Goal: Information Seeking & Learning: Learn about a topic

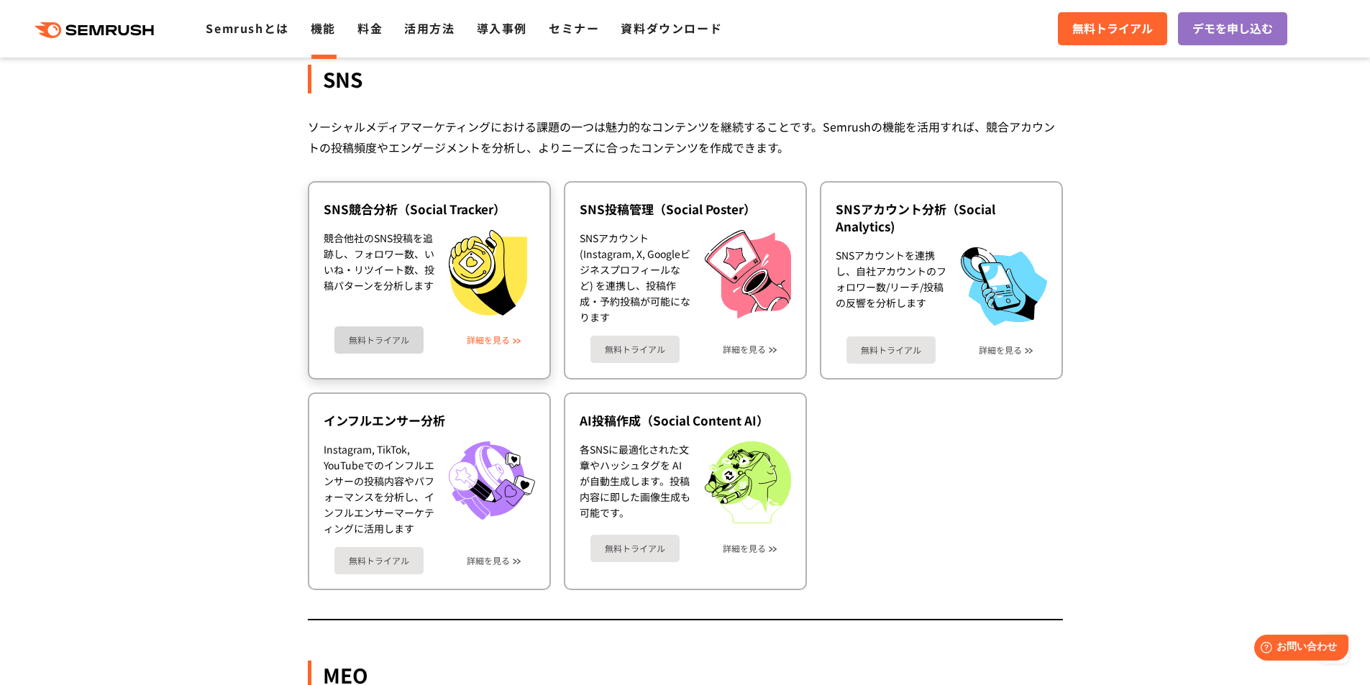
click at [508, 336] on link "詳細を見る" at bounding box center [488, 340] width 43 height 10
click at [754, 350] on link "詳細を見る" at bounding box center [744, 349] width 43 height 10
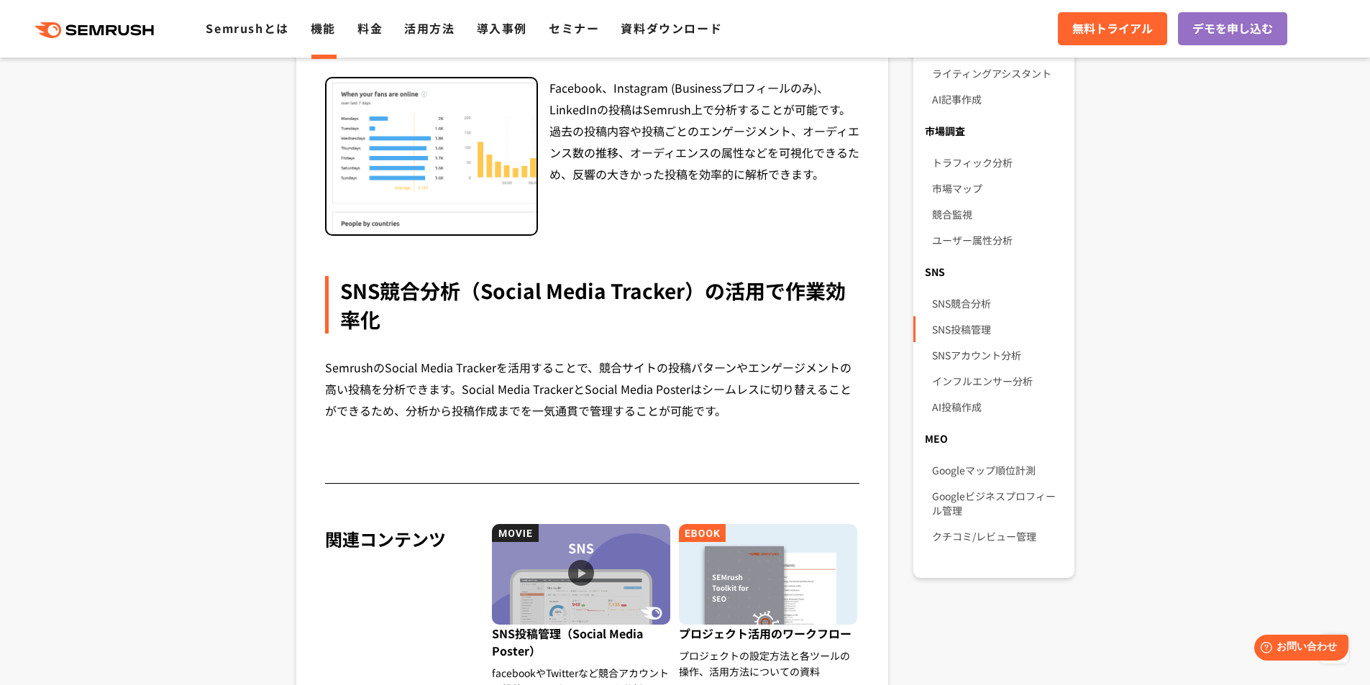
scroll to position [881, 0]
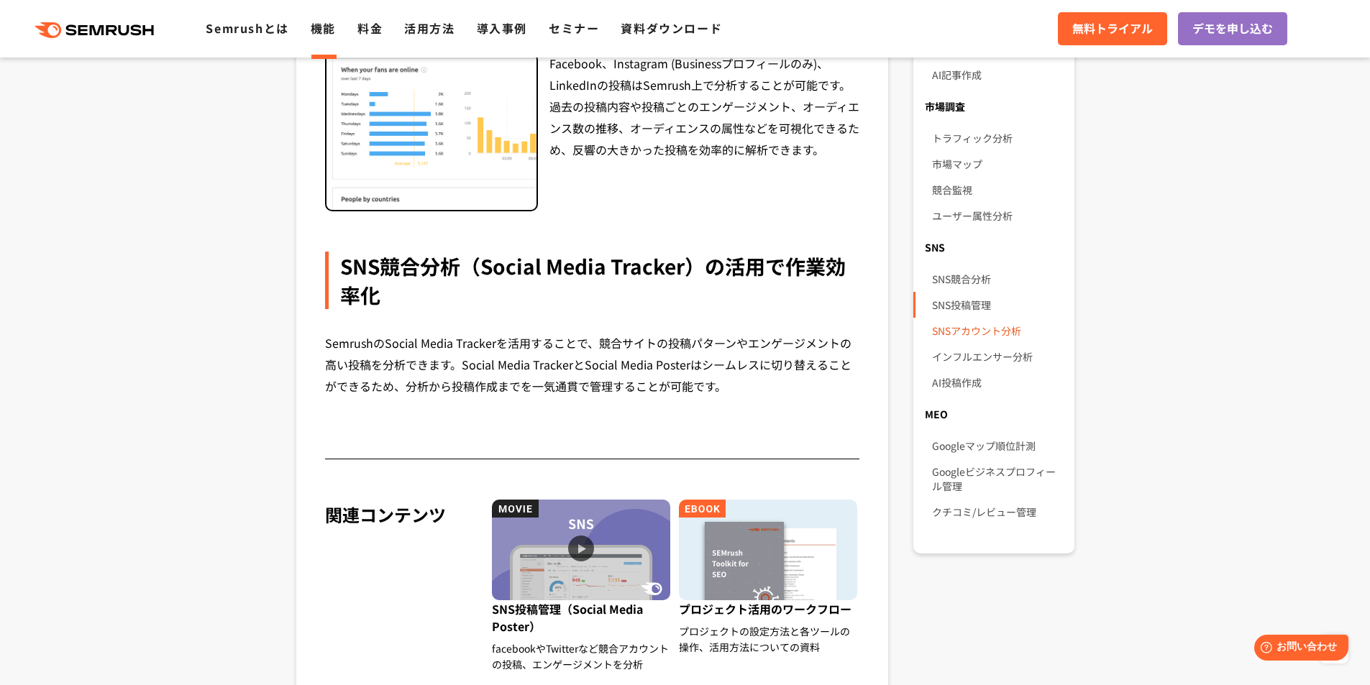
click at [955, 321] on link "SNSアカウント分析" at bounding box center [997, 331] width 130 height 26
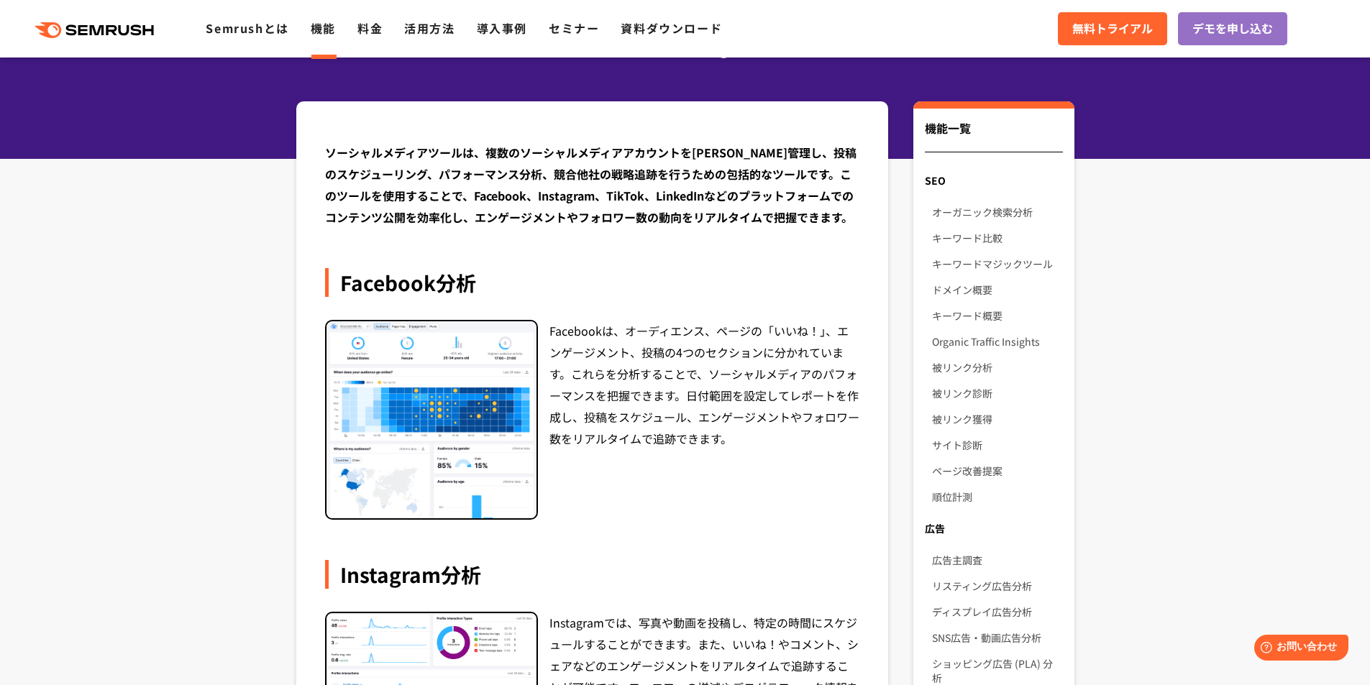
scroll to position [144, 0]
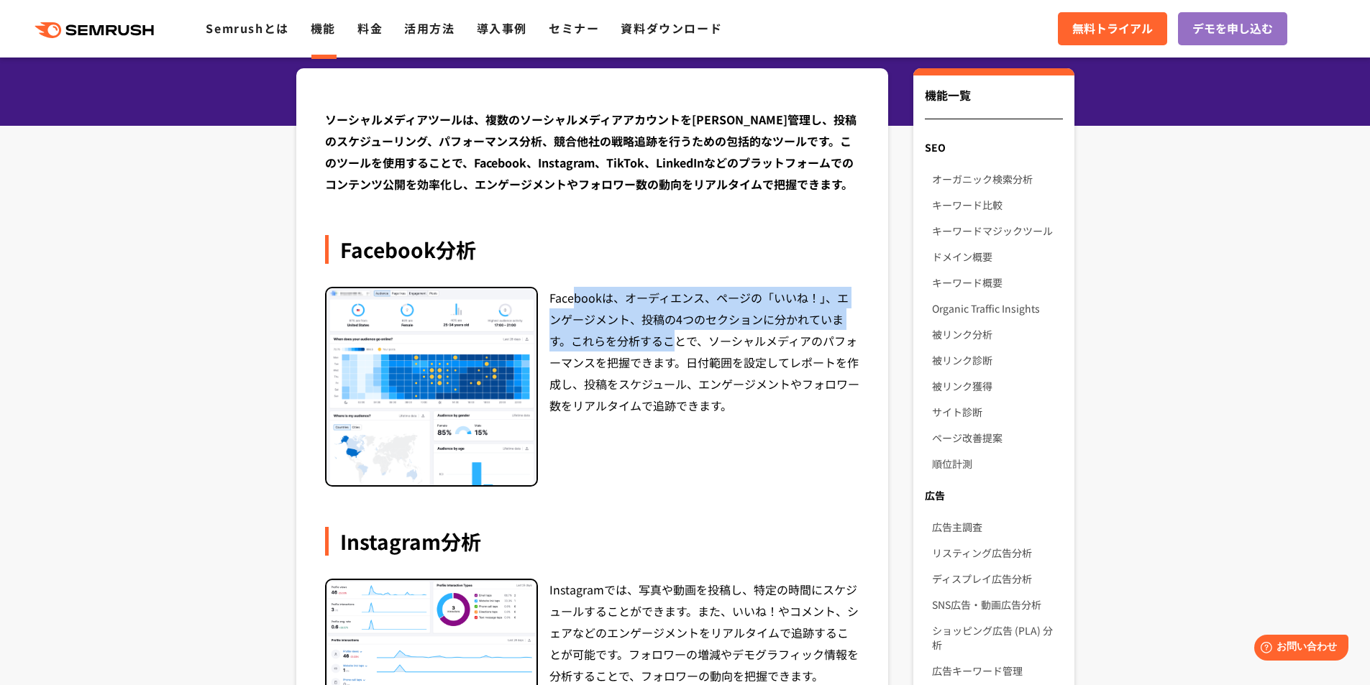
drag, startPoint x: 575, startPoint y: 296, endPoint x: 671, endPoint y: 339, distance: 104.9
click at [671, 339] on div "Facebookは、オーディエンス、ページの「いいね！」、エンゲージメント、投稿の4つのセクションに分かれています。これらを分析することで、ソーシャルメディア…" at bounding box center [704, 387] width 311 height 201
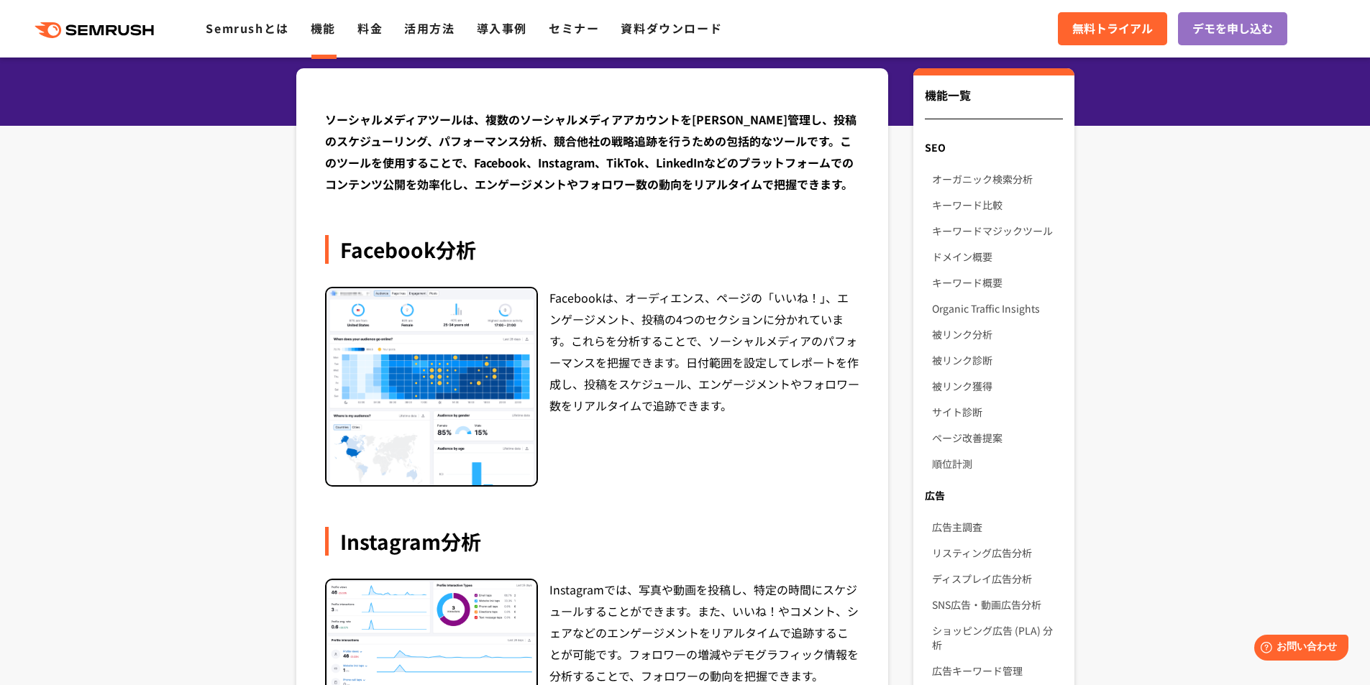
click at [691, 364] on div "Facebookは、オーディエンス、ページの「いいね！」、エンゲージメント、投稿の4つのセクションに分かれています。これらを分析することで、ソーシャルメディア…" at bounding box center [704, 387] width 311 height 201
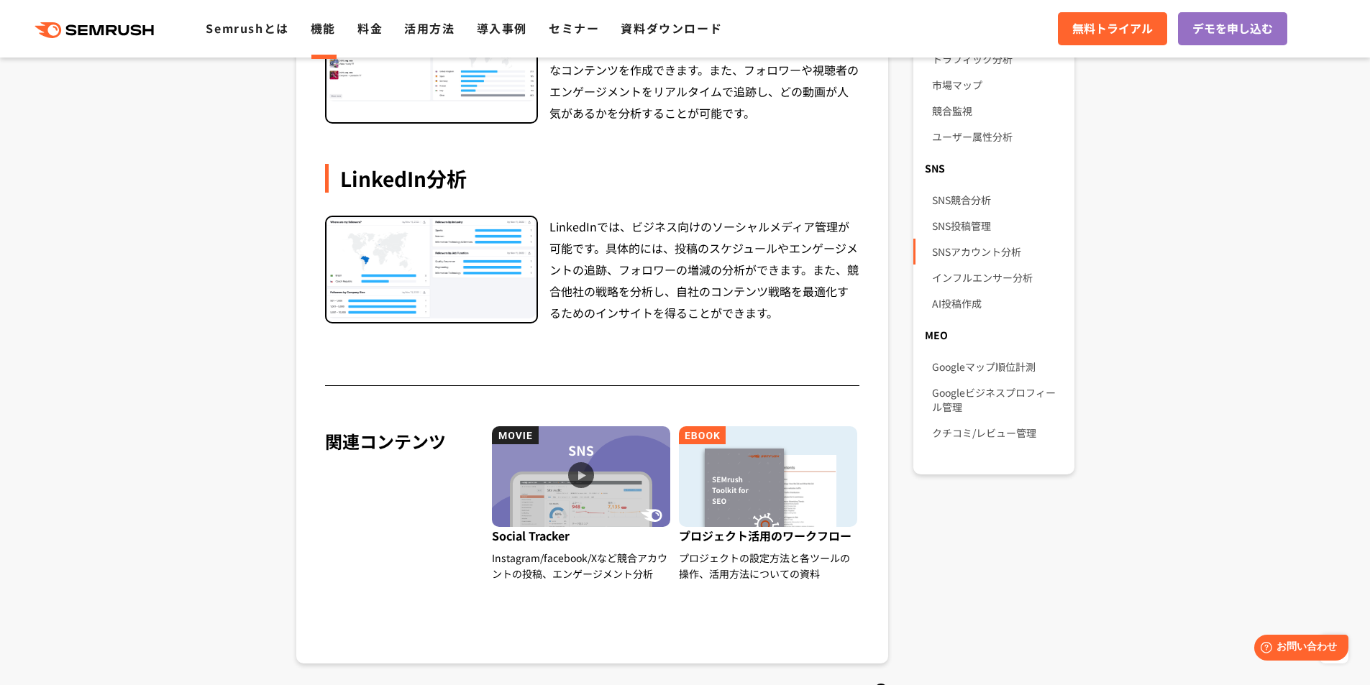
scroll to position [935, 0]
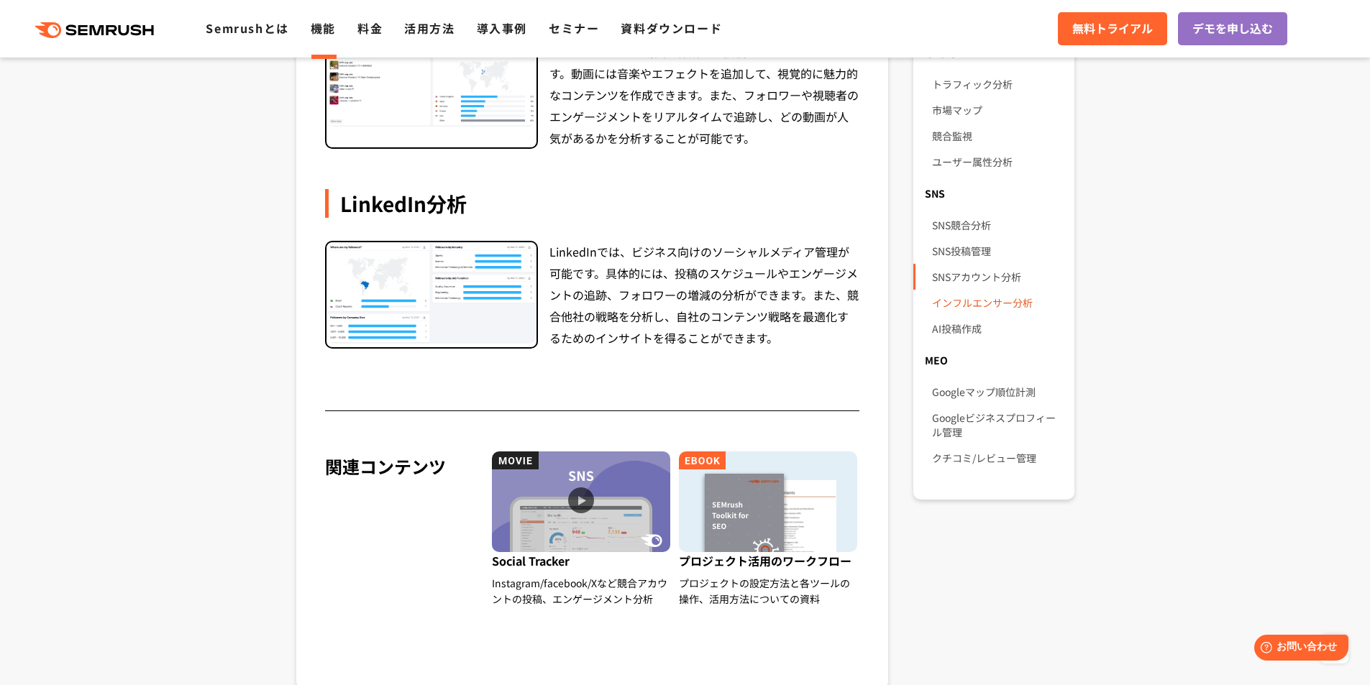
click at [963, 290] on link "インフルエンサー分析" at bounding box center [997, 303] width 130 height 26
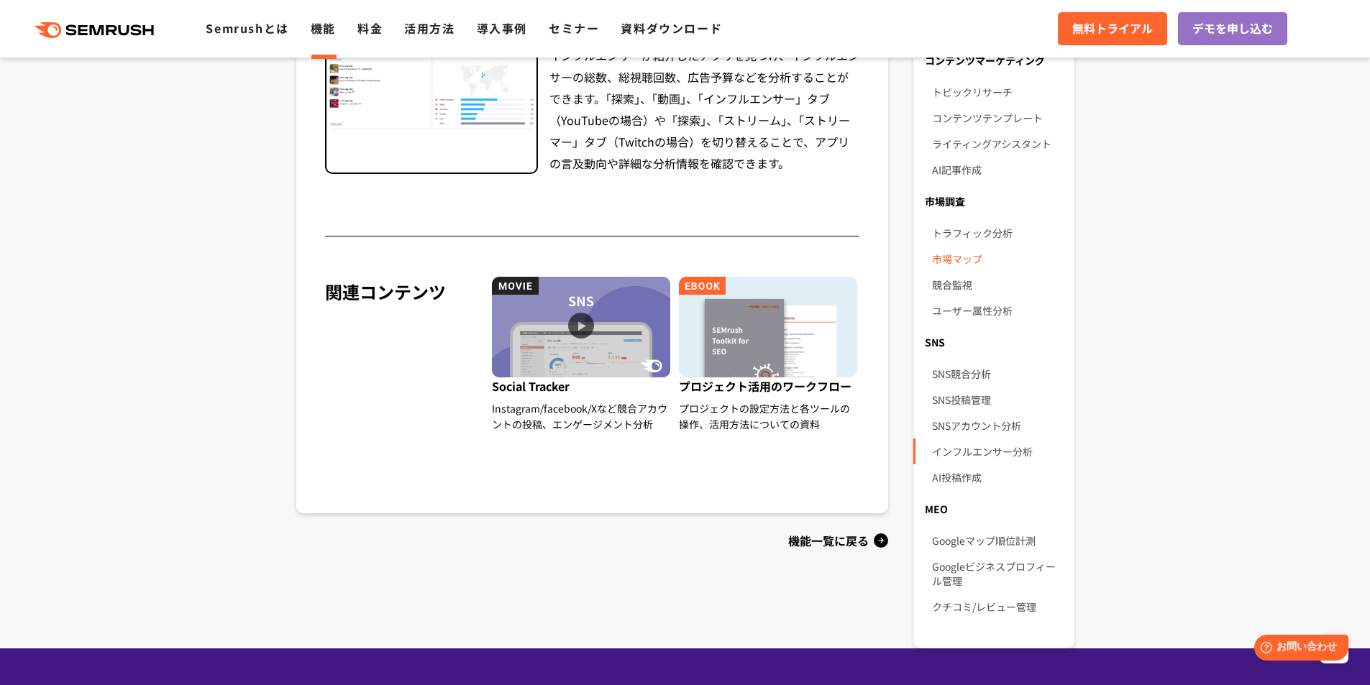
scroll to position [791, 0]
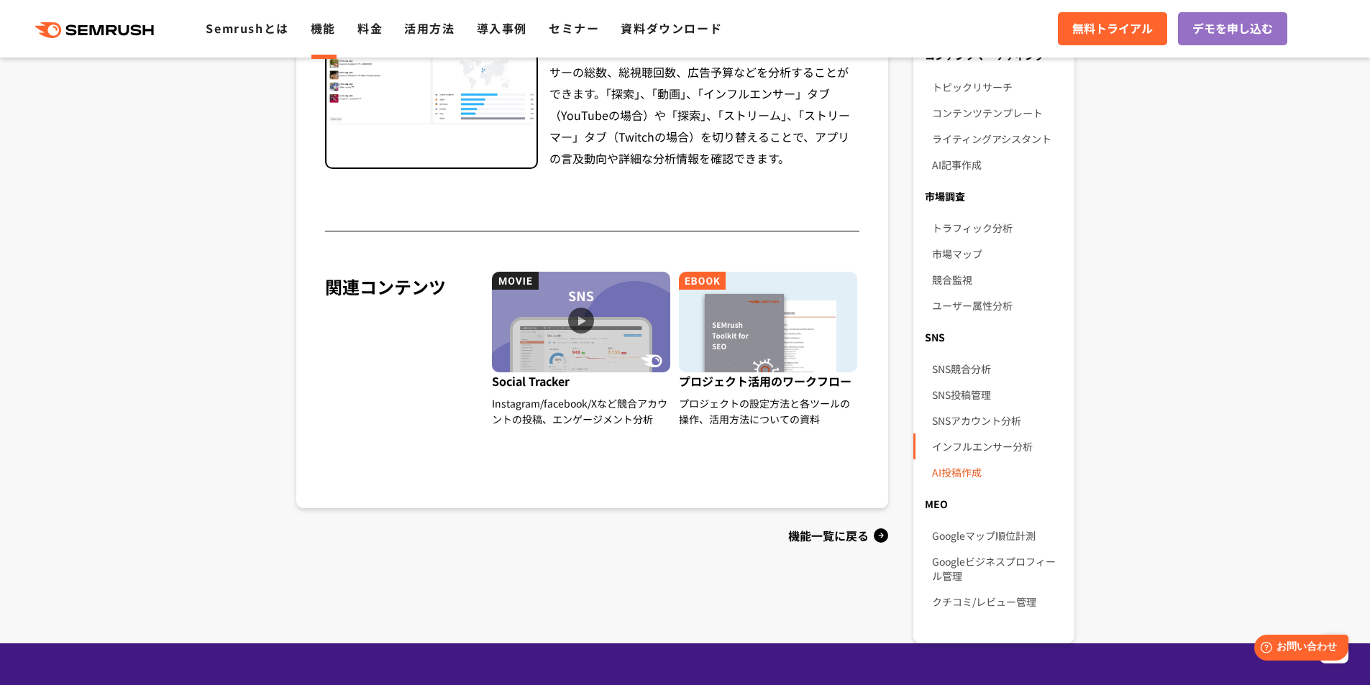
click at [972, 460] on link "AI投稿作成" at bounding box center [997, 473] width 130 height 26
